Goal: Transaction & Acquisition: Obtain resource

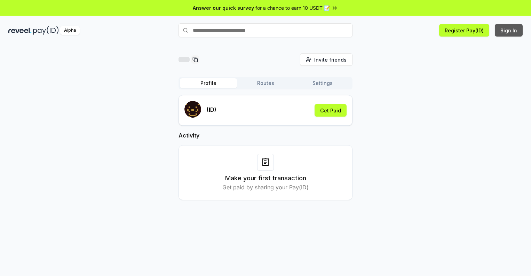
click at [509, 30] on button "Sign In" at bounding box center [508, 30] width 28 height 13
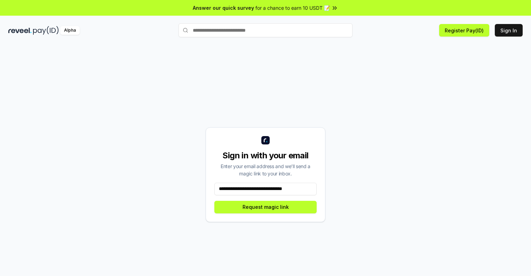
scroll to position [0, 5]
type input "**********"
click at [265, 207] on button "Request magic link" at bounding box center [265, 207] width 102 height 13
